Goal: Navigation & Orientation: Find specific page/section

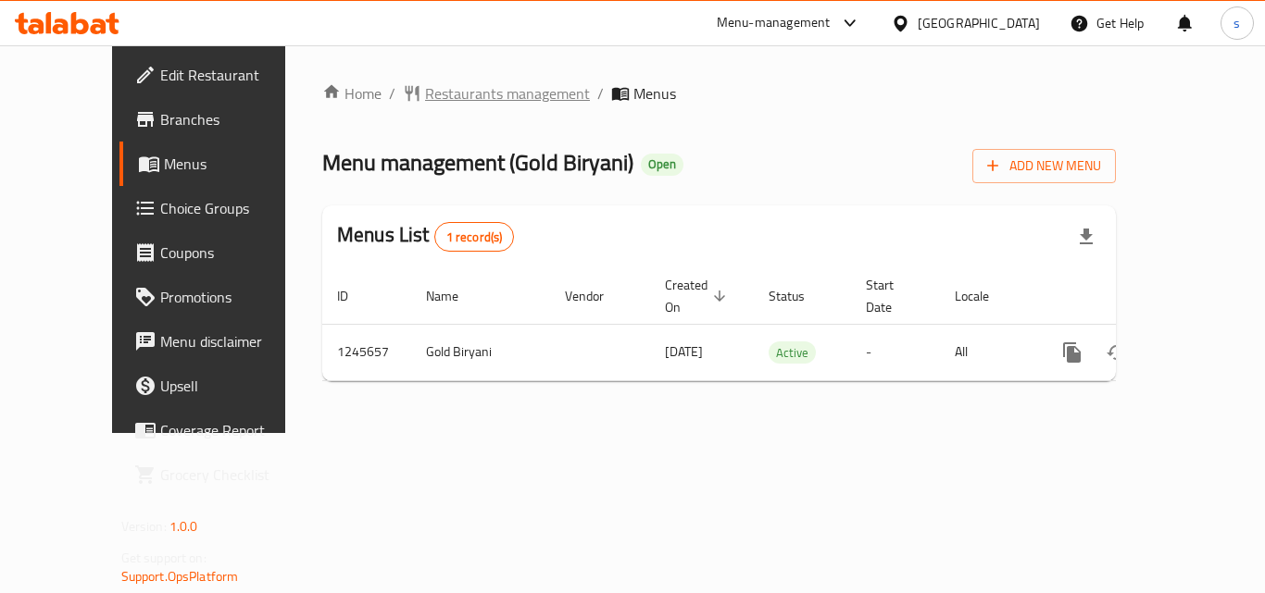
click at [438, 104] on span "Restaurants management" at bounding box center [507, 93] width 165 height 22
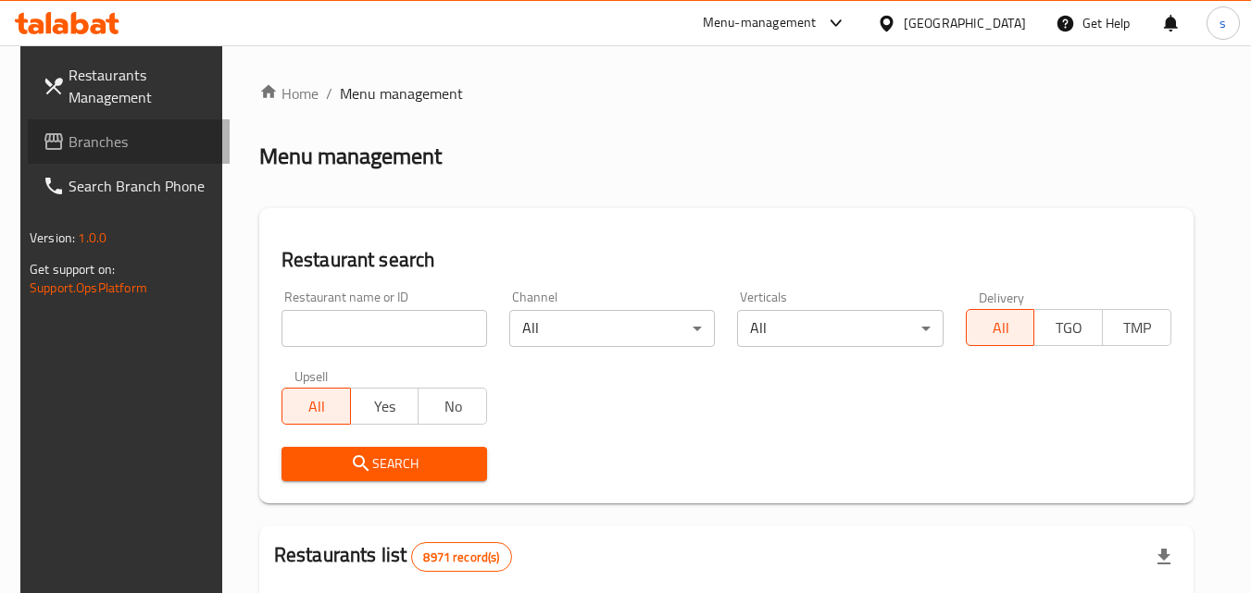
click at [87, 139] on span "Branches" at bounding box center [142, 142] width 146 height 22
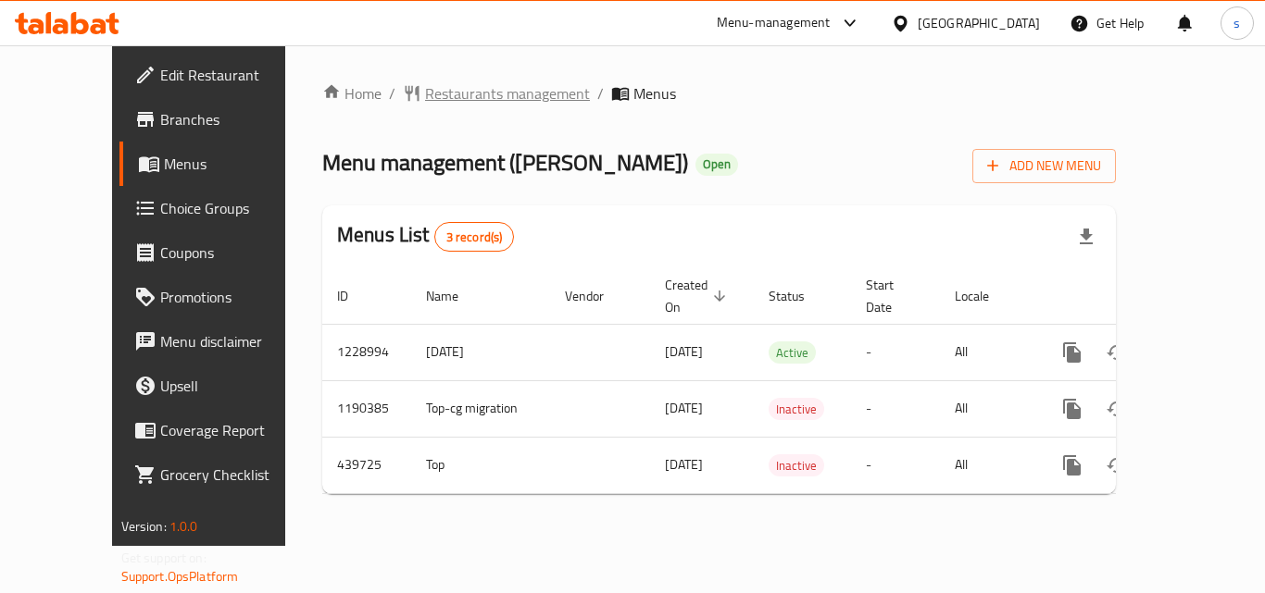
click at [433, 88] on span "Restaurants management" at bounding box center [507, 93] width 165 height 22
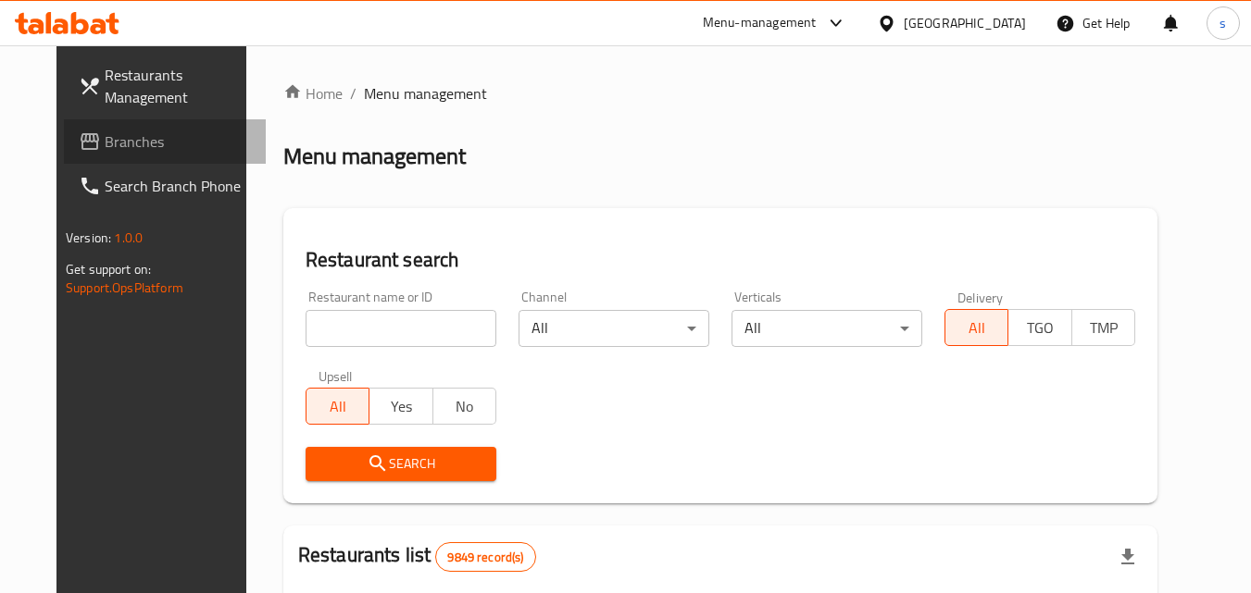
click at [105, 149] on span "Branches" at bounding box center [178, 142] width 146 height 22
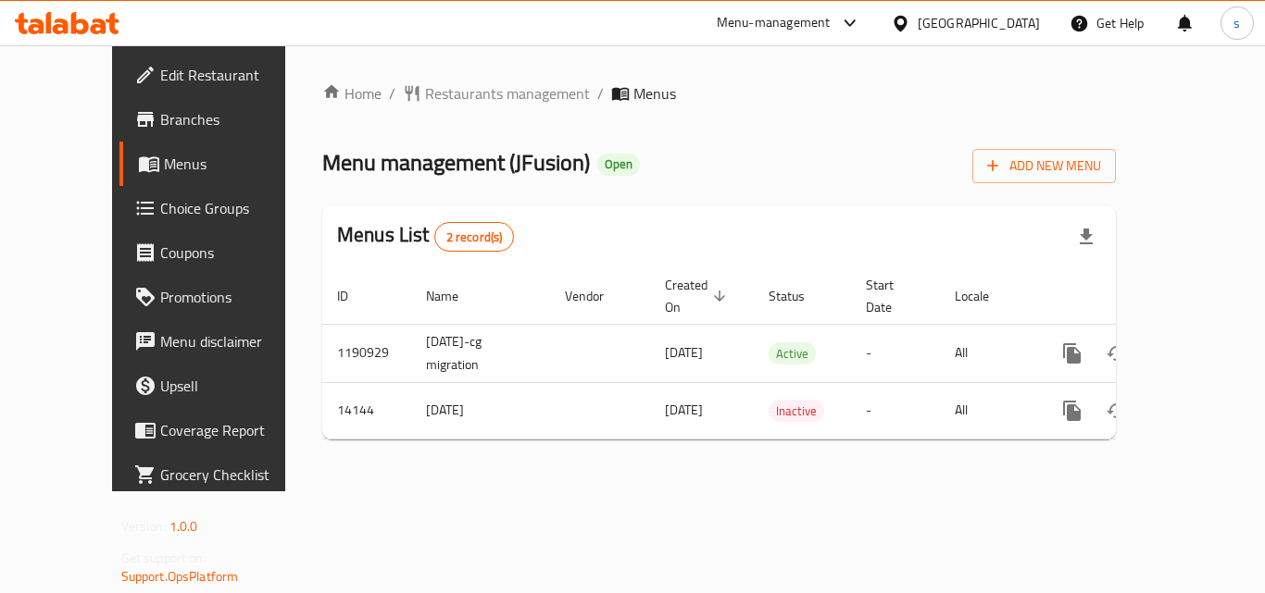
click at [400, 109] on div "Home / Restaurants management / Menus Menu management ( JFusion ) Open Add New …" at bounding box center [718, 268] width 793 height 372
click at [425, 97] on span "Restaurants management" at bounding box center [507, 93] width 165 height 22
